Goal: Check status: Check status

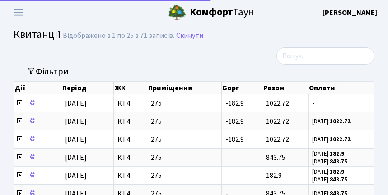
select select "25"
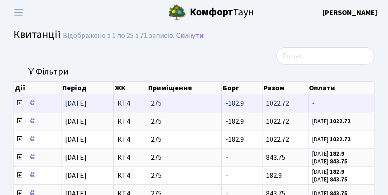
click at [19, 105] on icon at bounding box center [19, 102] width 7 height 7
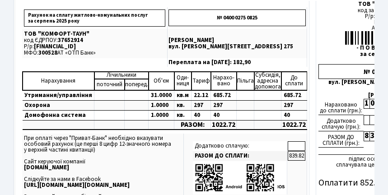
scroll to position [120, 0]
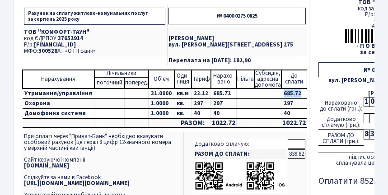
drag, startPoint x: 279, startPoint y: 93, endPoint x: 297, endPoint y: 94, distance: 17.6
click at [297, 94] on td "685.72" at bounding box center [295, 94] width 26 height 10
copy td "685.72"
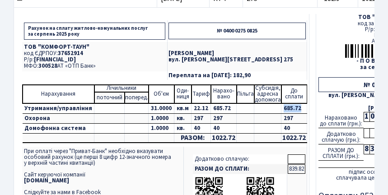
scroll to position [104, 0]
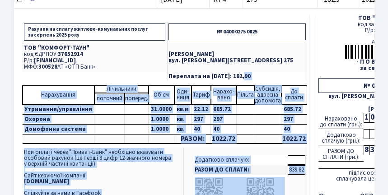
drag, startPoint x: 244, startPoint y: 76, endPoint x: 305, endPoint y: 76, distance: 61.0
click at [305, 76] on tr "Рахунок на сплату житлово-комунальних послуг за [DATE] № 0400 0275 0825 ТОВ "КО…" at bounding box center [242, 119] width 444 height 208
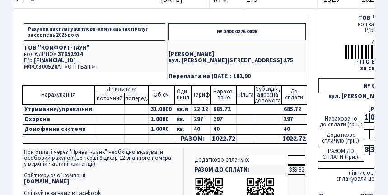
click at [286, 76] on p "Переплата на [DATE]: 182,90" at bounding box center [237, 77] width 137 height 6
drag, startPoint x: 293, startPoint y: 78, endPoint x: 172, endPoint y: 77, distance: 121.2
click at [172, 77] on p "Переплата на [DATE]: 182,90" at bounding box center [237, 77] width 137 height 6
drag, startPoint x: 172, startPoint y: 77, endPoint x: 282, endPoint y: 76, distance: 109.4
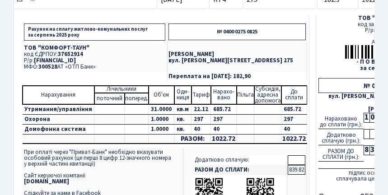
click at [282, 76] on p "Переплата на [DATE]: 182,90" at bounding box center [237, 77] width 137 height 6
click at [204, 79] on p "Переплата на [DATE]: 182,90" at bounding box center [237, 77] width 137 height 6
drag, startPoint x: 172, startPoint y: 76, endPoint x: 200, endPoint y: 68, distance: 29.2
click at [200, 68] on tbody "Рахунок на сплату житлово-комунальних послуг за [DATE] № 0400 0275 0825 ТОВ "КО…" at bounding box center [164, 51] width 285 height 60
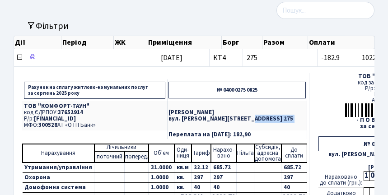
scroll to position [28, 0]
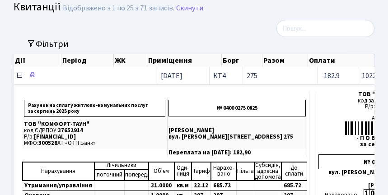
click at [21, 76] on icon at bounding box center [19, 75] width 7 height 7
